Goal: Information Seeking & Learning: Learn about a topic

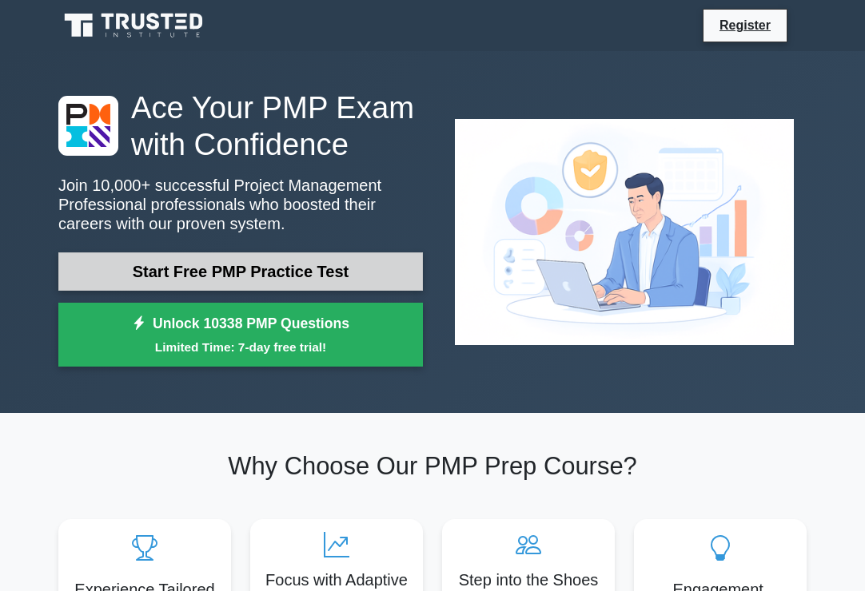
click at [388, 280] on link "Start Free PMP Practice Test" at bounding box center [240, 272] width 364 height 38
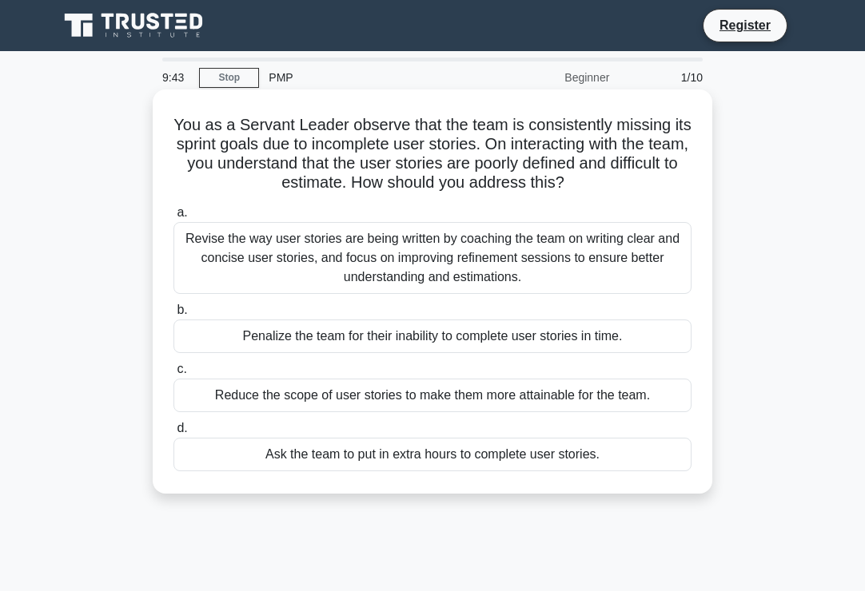
click at [497, 293] on div "Revise the way user stories are being written by coaching the team on writing c…" at bounding box center [432, 258] width 518 height 72
click at [173, 218] on input "a. Revise the way user stories are being written by coaching the team on writin…" at bounding box center [173, 213] width 0 height 10
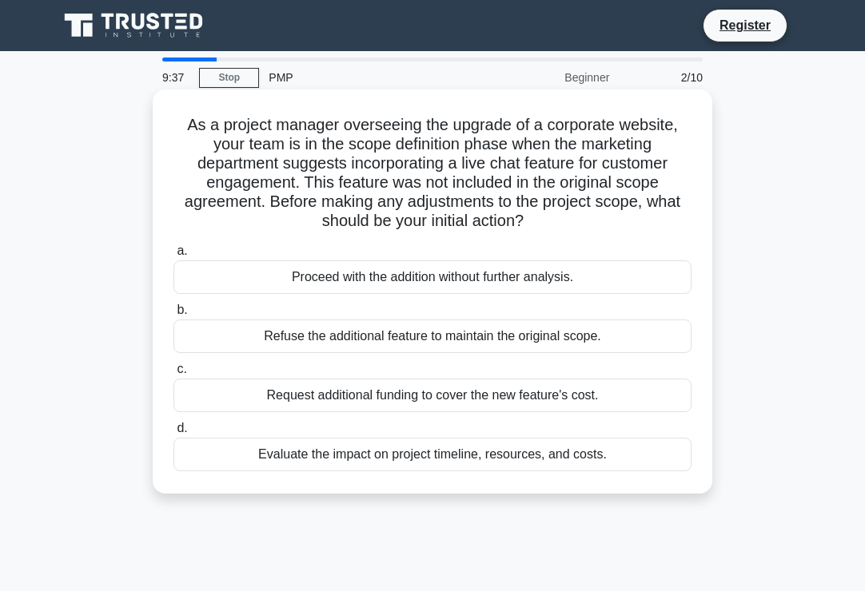
click at [270, 271] on div "Proceed with the addition without further analysis." at bounding box center [432, 277] width 518 height 34
click at [173, 256] on input "a. Proceed with the addition without further analysis." at bounding box center [173, 251] width 0 height 10
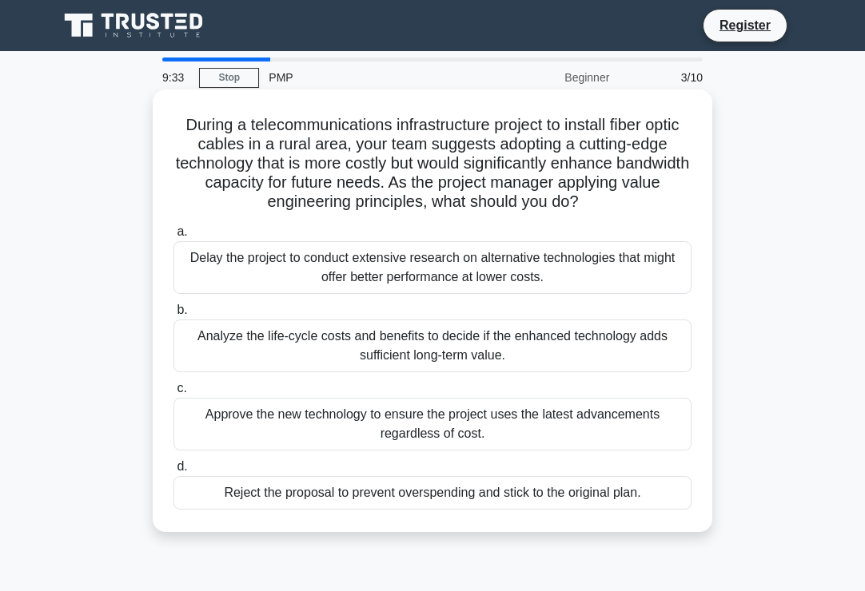
click at [403, 272] on div "Delay the project to conduct extensive research on alternative technologies tha…" at bounding box center [432, 267] width 518 height 53
click at [173, 237] on input "a. Delay the project to conduct extensive research on alternative technologies …" at bounding box center [173, 232] width 0 height 10
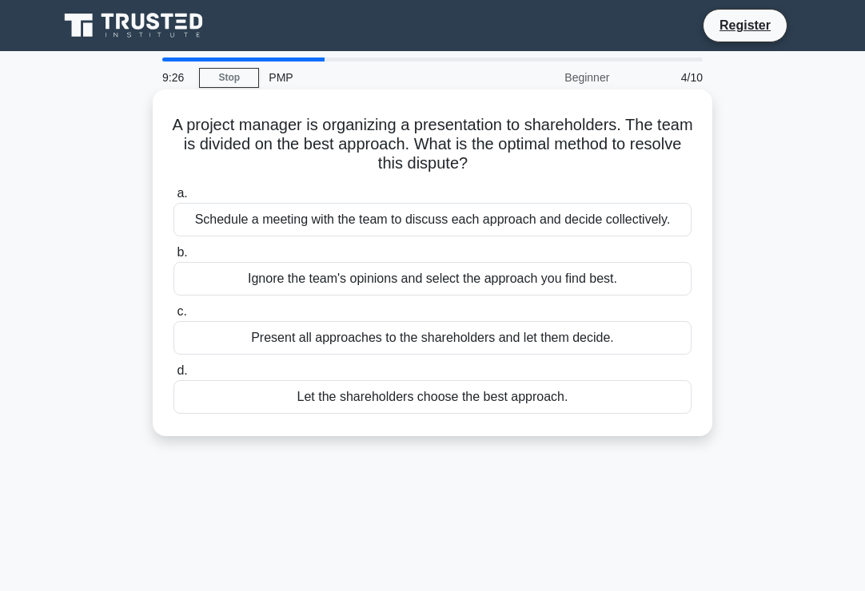
click at [579, 222] on div "Schedule a meeting with the team to discuss each approach and decide collective…" at bounding box center [432, 220] width 518 height 34
click at [173, 199] on input "a. Schedule a meeting with the team to discuss each approach and decide collect…" at bounding box center [173, 194] width 0 height 10
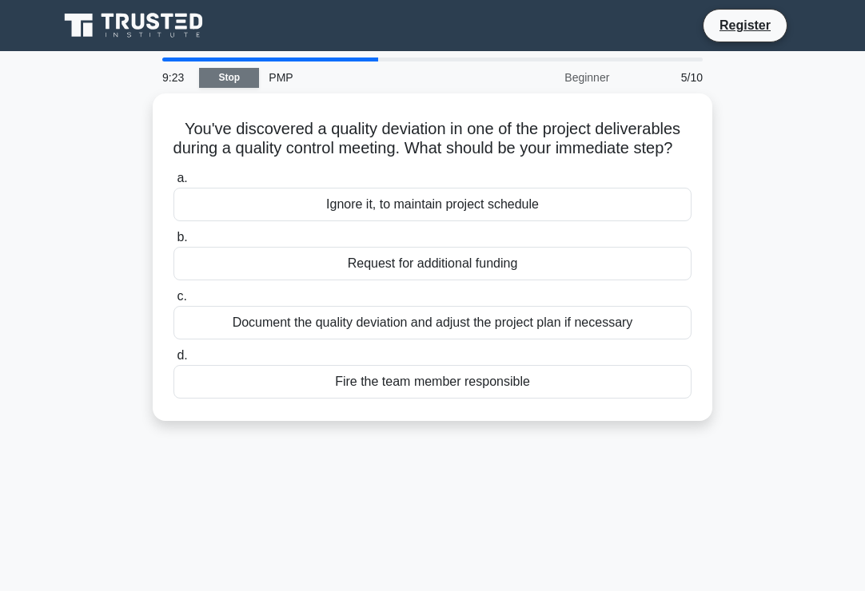
click at [229, 75] on link "Stop" at bounding box center [229, 78] width 60 height 20
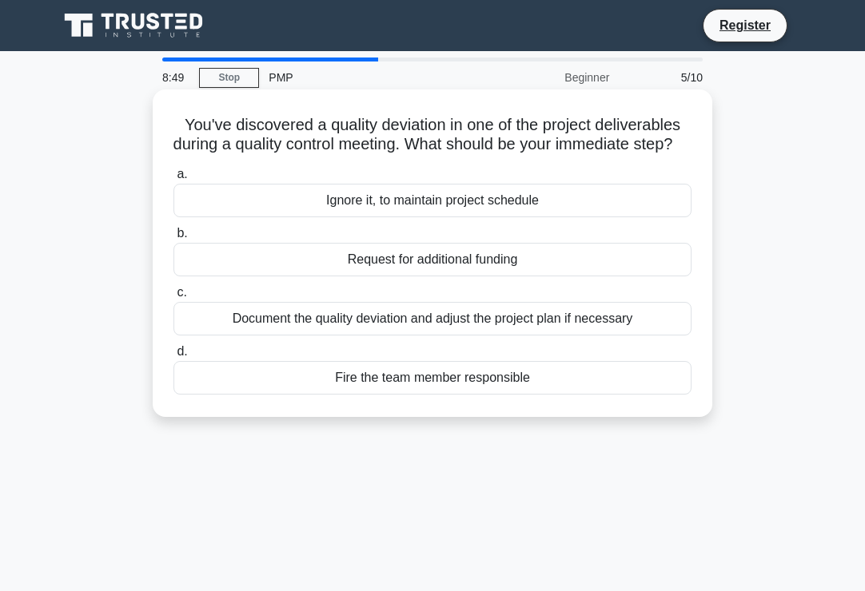
click at [465, 276] on div "Request for additional funding" at bounding box center [432, 260] width 518 height 34
click at [173, 239] on input "b. Request for additional funding" at bounding box center [173, 234] width 0 height 10
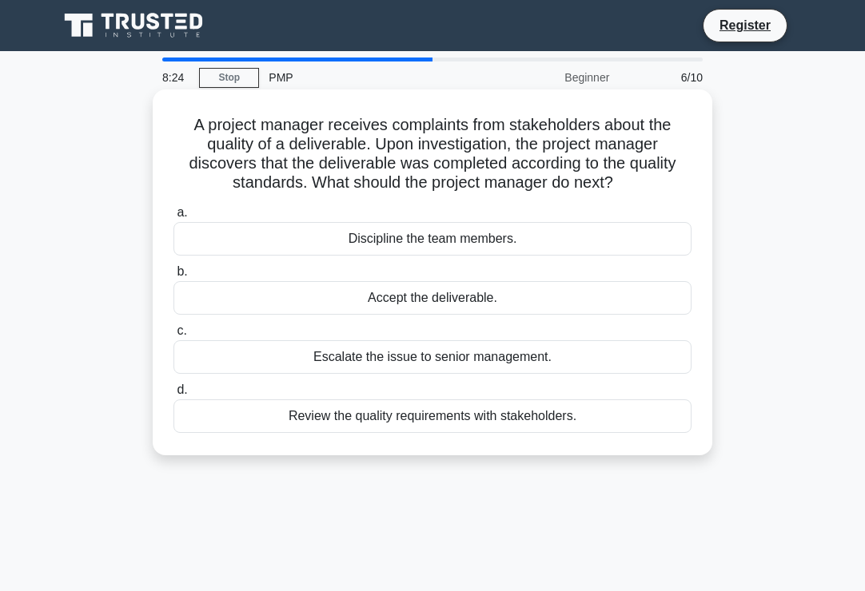
click at [437, 241] on div "Discipline the team members." at bounding box center [432, 239] width 518 height 34
click at [173, 218] on input "a. Discipline the team members." at bounding box center [173, 213] width 0 height 10
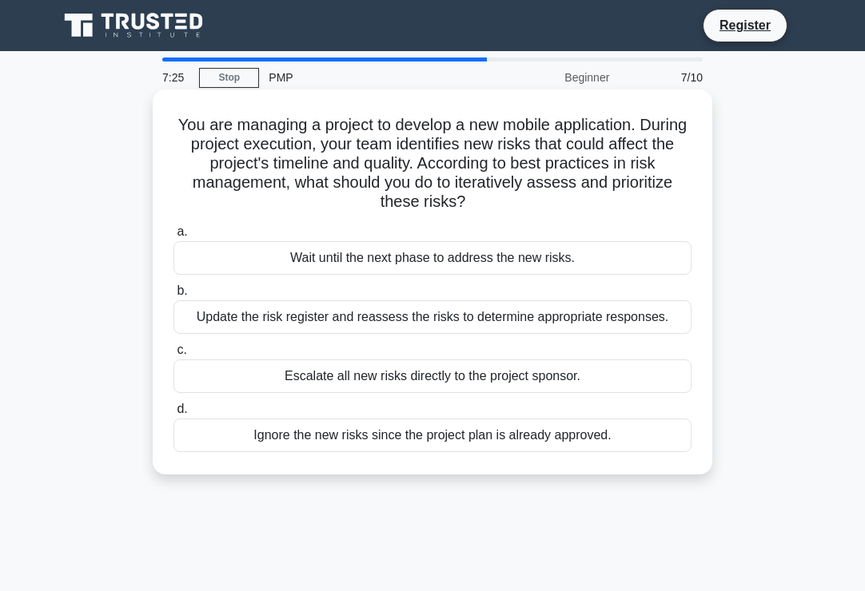
click at [399, 324] on div "Update the risk register and reassess the risks to determine appropriate respon…" at bounding box center [432, 317] width 518 height 34
click at [173, 296] on input "b. Update the risk register and reassess the risks to determine appropriate res…" at bounding box center [173, 291] width 0 height 10
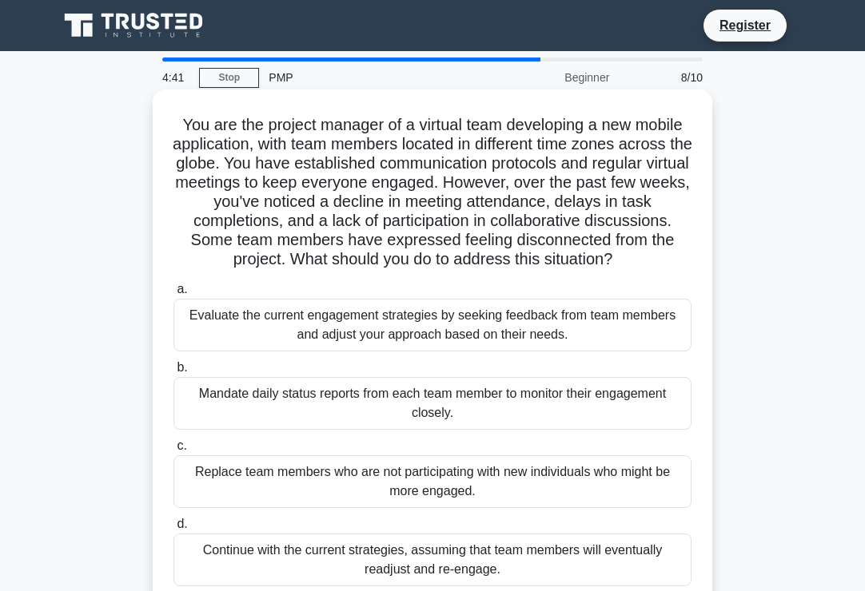
click at [401, 411] on div "Mandate daily status reports from each team member to monitor their engagement …" at bounding box center [432, 403] width 518 height 53
click at [173, 373] on input "b. Mandate daily status reports from each team member to monitor their engageme…" at bounding box center [173, 368] width 0 height 10
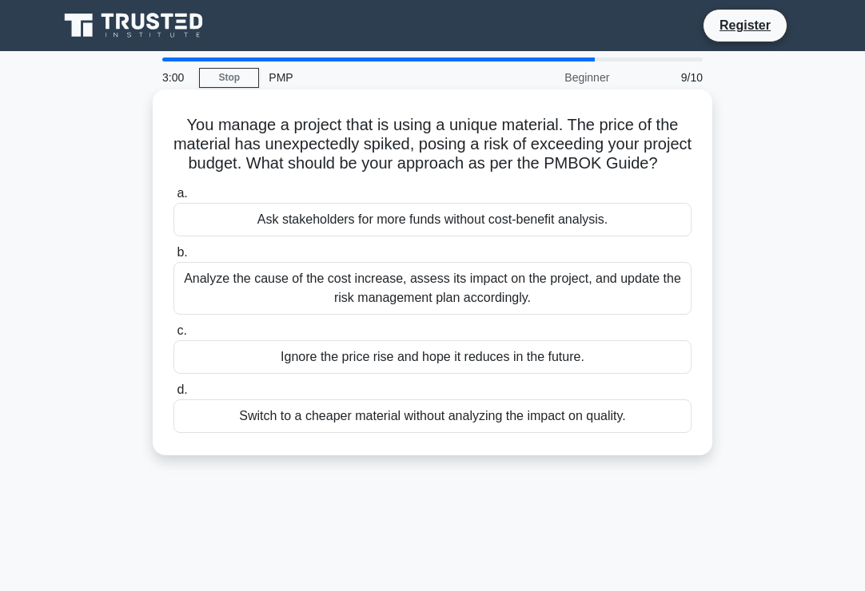
click at [495, 315] on div "Analyze the cause of the cost increase, assess its impact on the project, and u…" at bounding box center [432, 288] width 518 height 53
click at [173, 258] on input "b. Analyze the cause of the cost increase, assess its impact on the project, an…" at bounding box center [173, 253] width 0 height 10
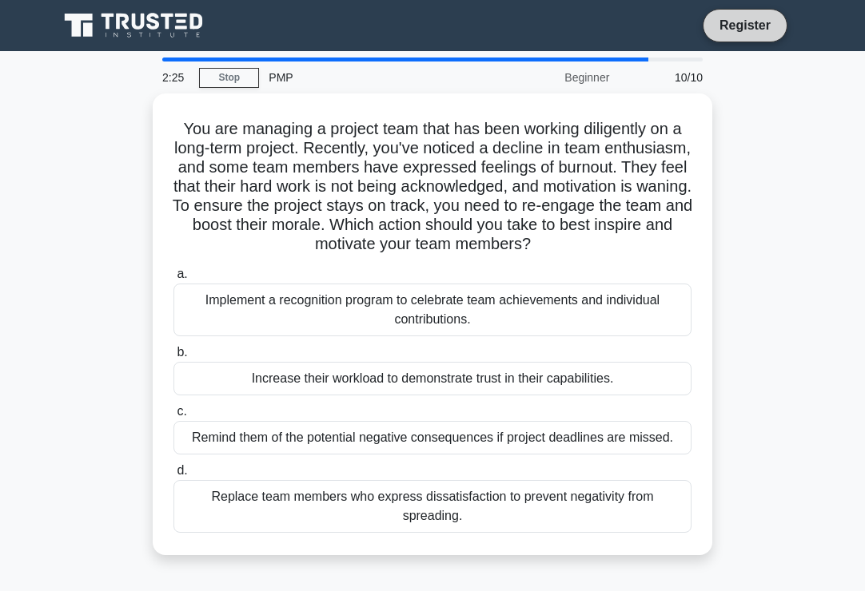
click at [750, 22] on link "Register" at bounding box center [745, 25] width 70 height 20
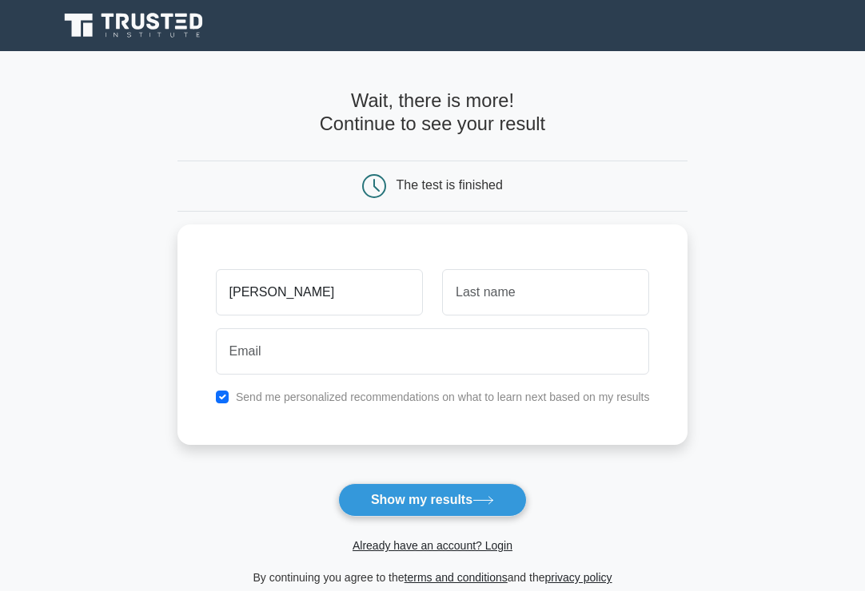
type input "cindy"
click at [338, 483] on button "Show my results" at bounding box center [432, 500] width 189 height 34
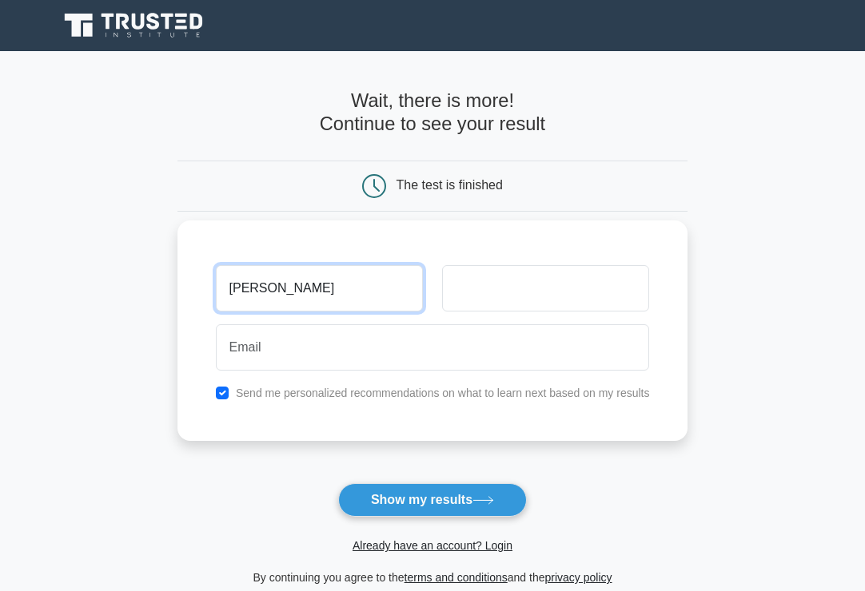
click at [285, 288] on input "cindy" at bounding box center [319, 288] width 207 height 46
type input "cindy nafula"
click at [338, 483] on button "Show my results" at bounding box center [432, 500] width 189 height 34
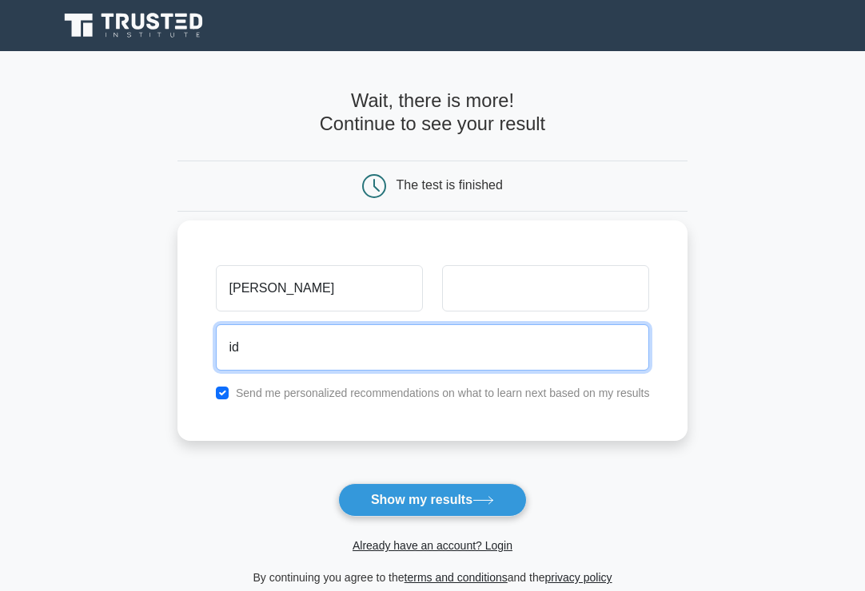
type input "i"
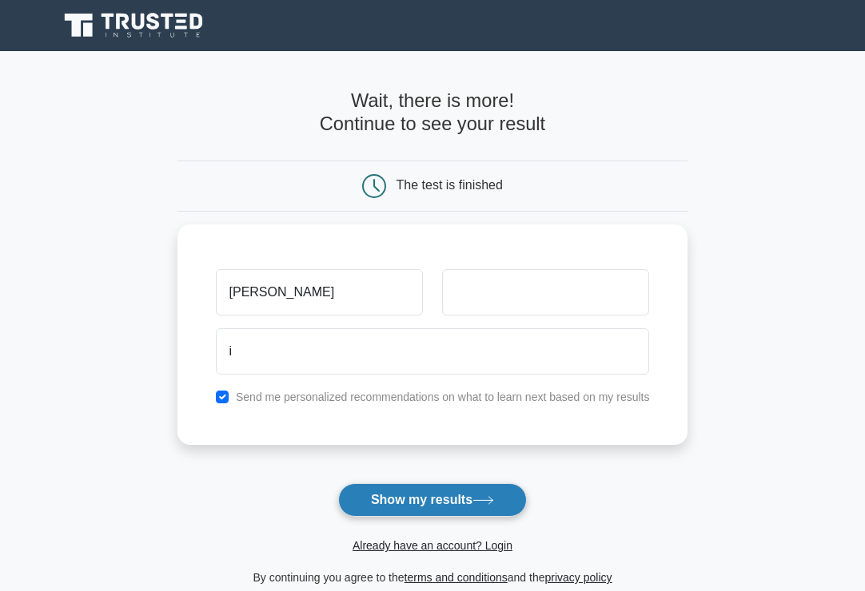
click at [453, 506] on button "Show my results" at bounding box center [432, 500] width 189 height 34
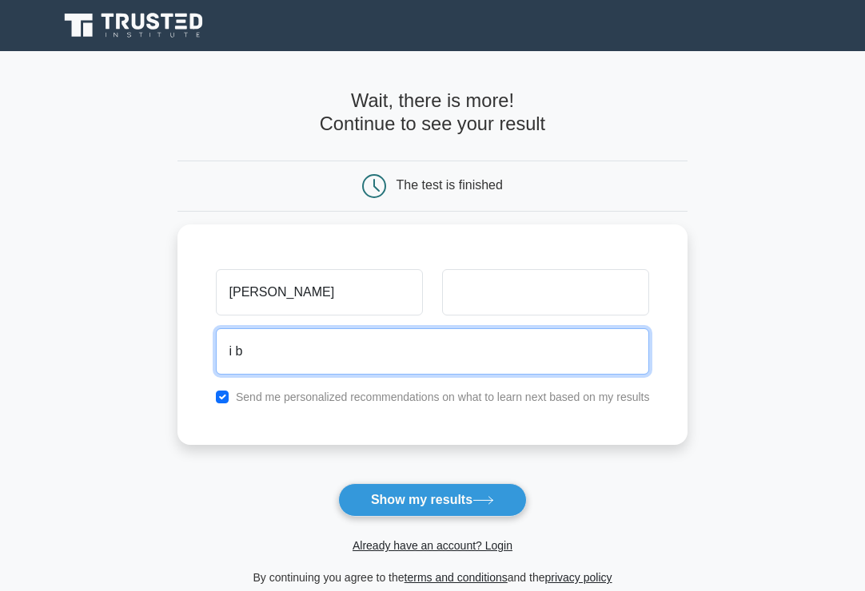
type input "i"
